Goal: Task Accomplishment & Management: Complete application form

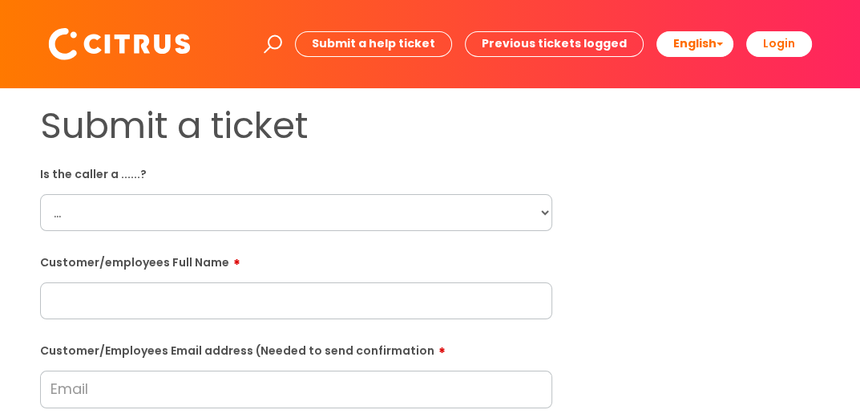
click at [324, 217] on select "... Citrus Customer Citrus Employee [DEMOGRAPHIC_DATA] Supplier" at bounding box center [296, 212] width 512 height 37
click at [40, 194] on select "... Citrus Customer Citrus Employee [DEMOGRAPHIC_DATA] Supplier" at bounding box center [296, 212] width 512 height 37
click at [295, 204] on select "... Citrus Customer Citrus Employee Contractor Supplier" at bounding box center [296, 212] width 512 height 37
select select "Citrus Employee"
click at [40, 194] on select "... Citrus Customer Citrus Employee Contractor Supplier" at bounding box center [296, 212] width 512 height 37
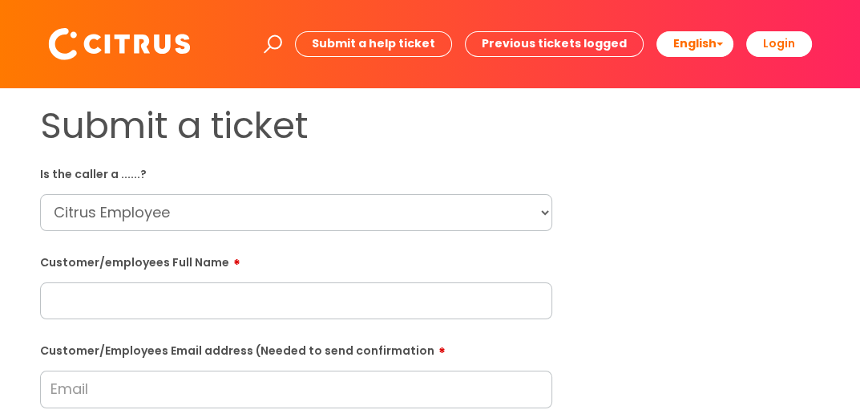
click at [337, 280] on div "Customer/employees Full Name" at bounding box center [296, 283] width 512 height 71
click at [391, 305] on input "text" at bounding box center [296, 300] width 512 height 37
type input "Ben Jones"
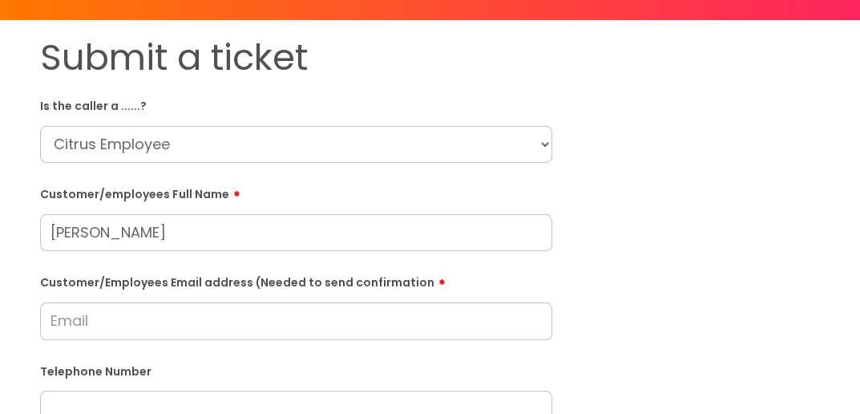
scroll to position [160, 0]
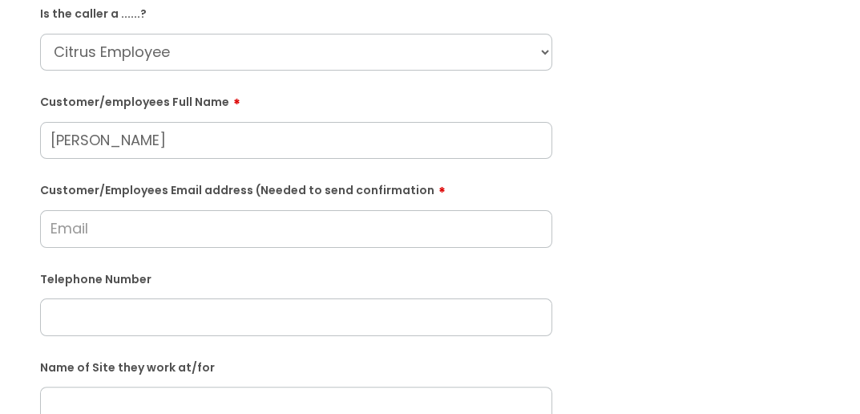
click at [139, 312] on input "text" at bounding box center [296, 316] width 512 height 37
paste input "07535944161"
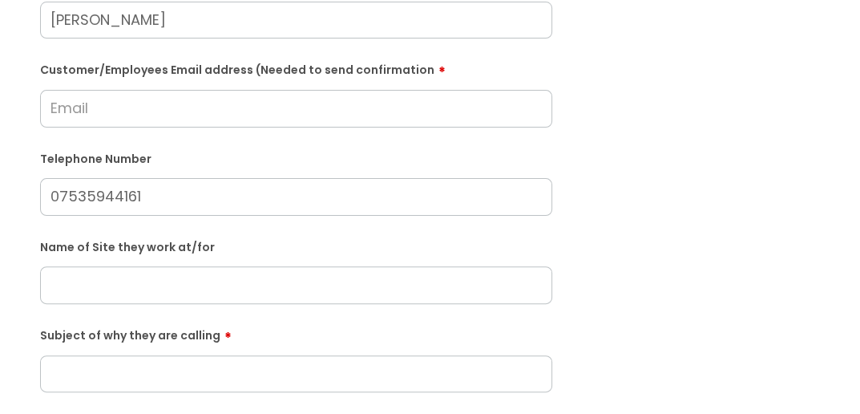
scroll to position [321, 0]
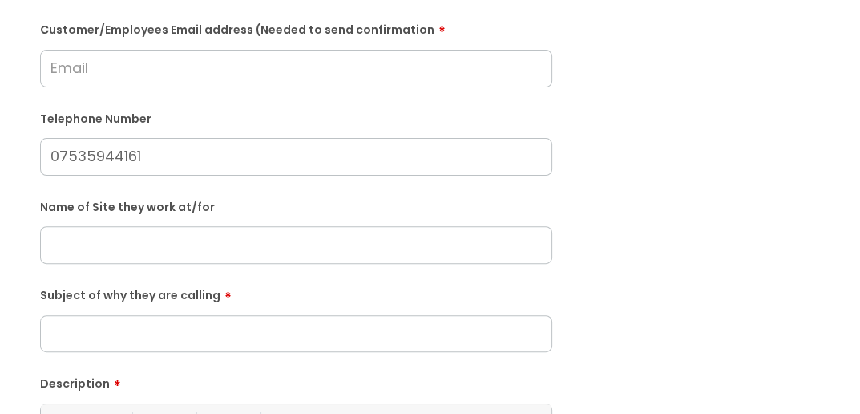
type input "07535944161"
click at [119, 248] on input "text" at bounding box center [296, 244] width 512 height 37
click at [133, 240] on input "Druids HEah, Kingston" at bounding box center [296, 244] width 512 height 37
type input "Druids Head, Kingston"
click at [232, 337] on input "Subject of why they are calling" at bounding box center [296, 333] width 512 height 37
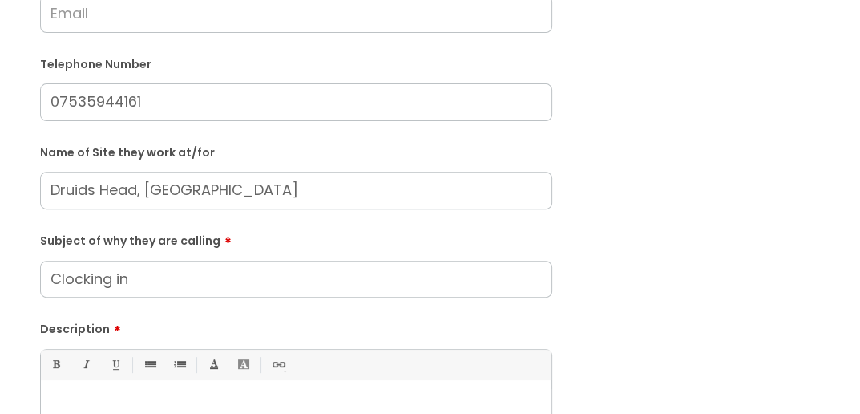
scroll to position [481, 0]
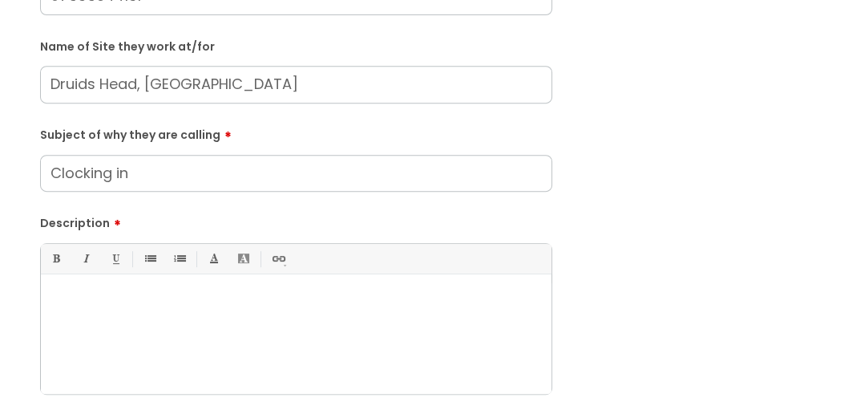
type input "Clocking in"
click at [272, 324] on div at bounding box center [296, 338] width 511 height 111
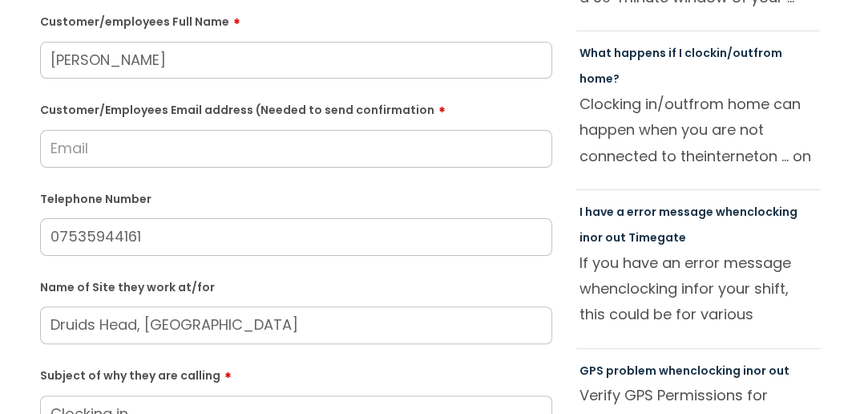
scroll to position [160, 0]
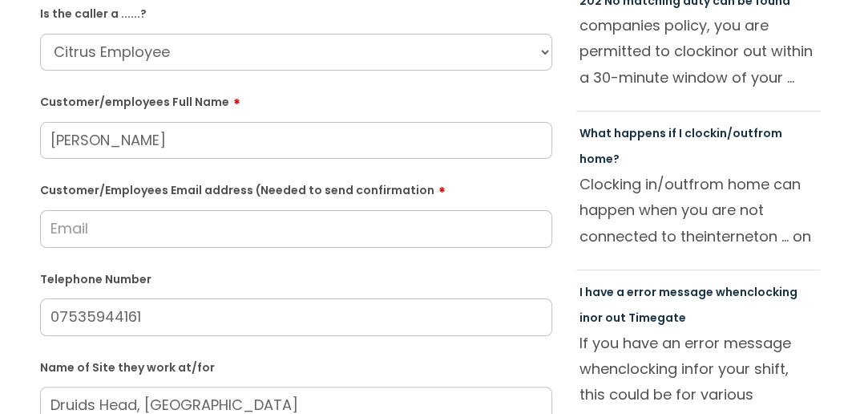
click at [153, 234] on input "Customer/Employees Email address (Needed to send confirmation" at bounding box center [296, 228] width 512 height 37
paste input "bennjones12800@outlook.com"
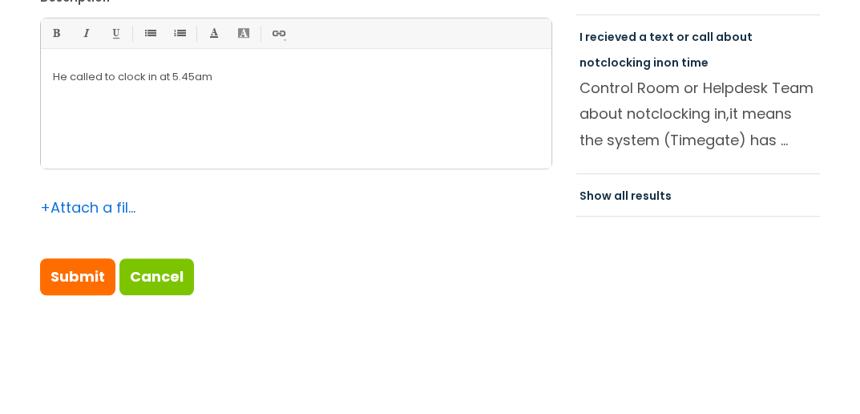
scroll to position [882, 0]
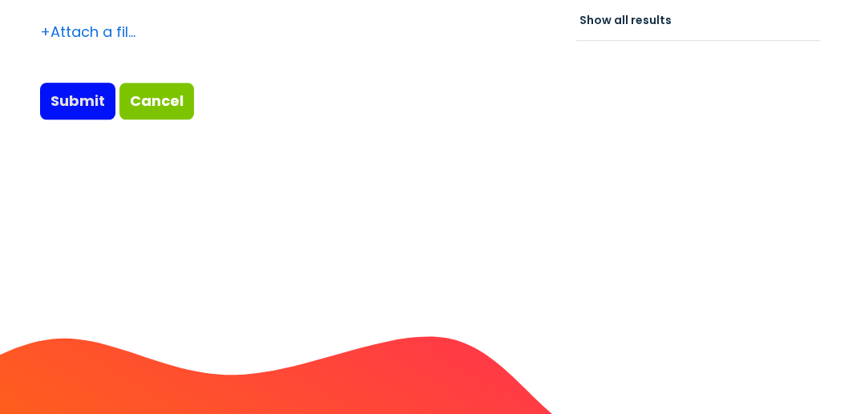
type input "bennjones12800@outlook.com"
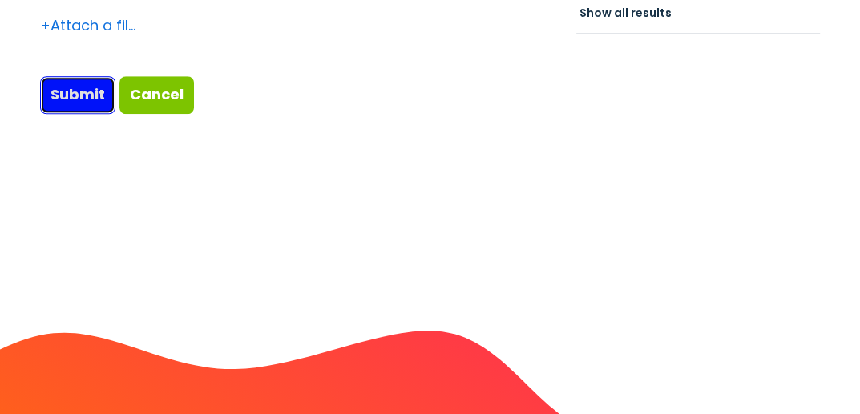
click at [99, 99] on input "Submit" at bounding box center [77, 94] width 75 height 37
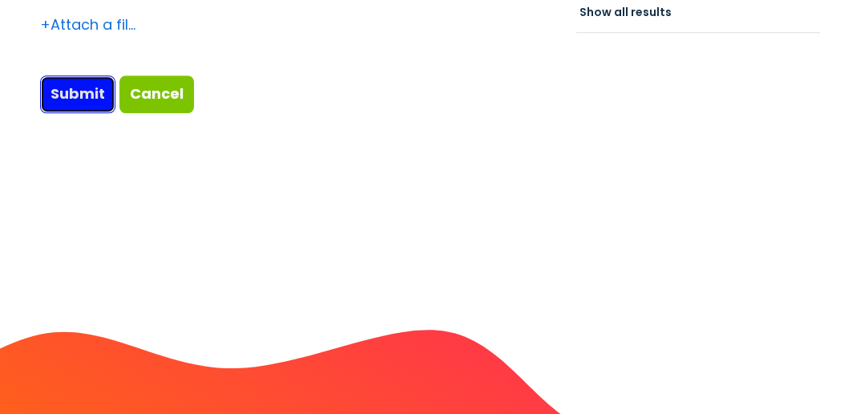
type input "Please Wait..."
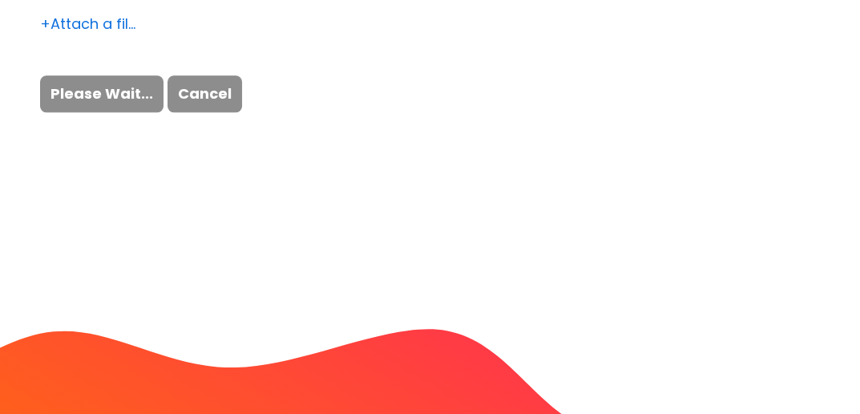
scroll to position [944, 0]
